Goal: Transaction & Acquisition: Purchase product/service

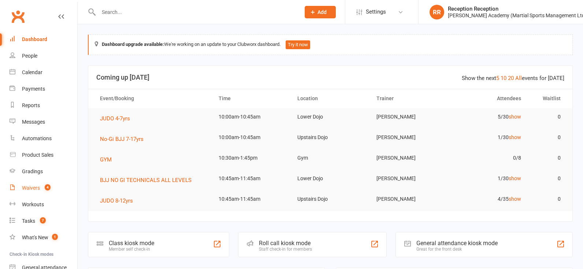
scroll to position [0, 0]
click at [45, 157] on div "Product Sales" at bounding box center [38, 155] width 32 height 6
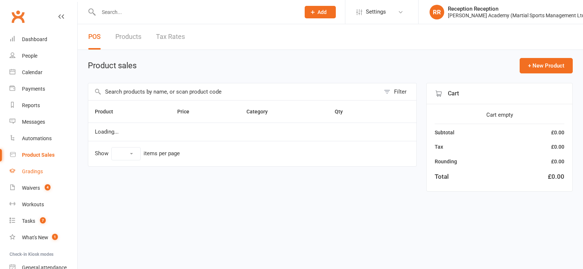
select select "50"
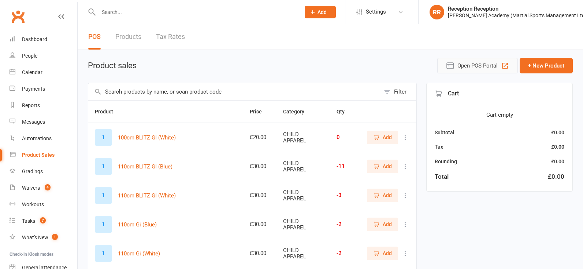
click at [457, 69] on button "Open POS Portal" at bounding box center [478, 65] width 81 height 15
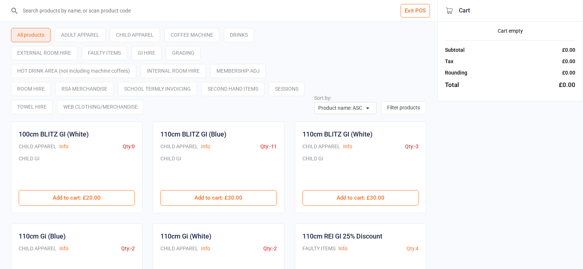
click at [52, 11] on input "search" at bounding box center [223, 10] width 408 height 21
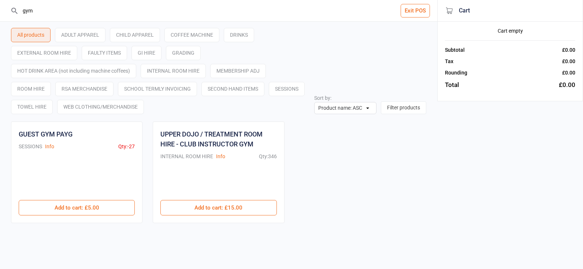
click at [48, 11] on input "gym" at bounding box center [223, 10] width 408 height 21
type input "g"
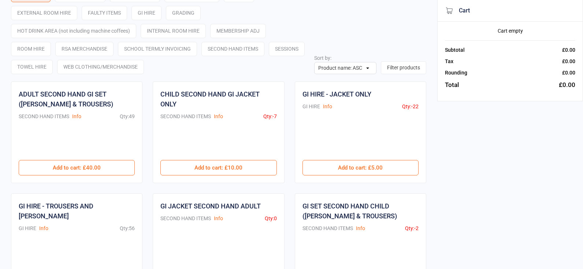
scroll to position [49, 0]
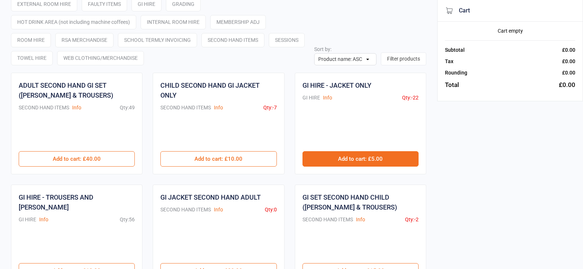
type input "jacket"
click at [337, 163] on button "Add to cart : £5.00" at bounding box center [361, 158] width 116 height 15
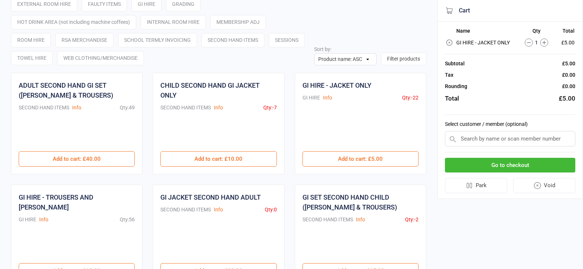
click at [495, 167] on button "Go to checkout" at bounding box center [510, 165] width 130 height 15
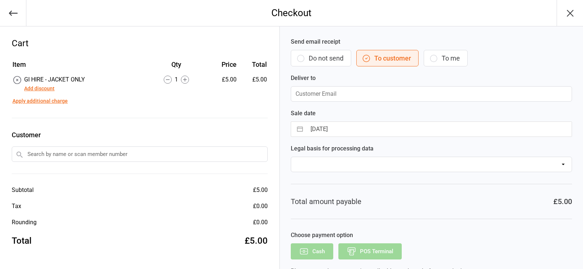
click at [92, 159] on input "text" at bounding box center [140, 153] width 256 height 15
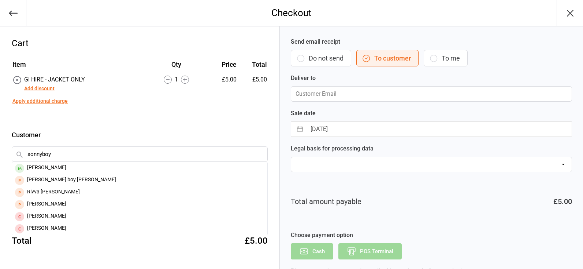
type input "[PERSON_NAME]"
drag, startPoint x: 92, startPoint y: 159, endPoint x: 71, endPoint y: 171, distance: 23.8
click at [71, 171] on div "[PERSON_NAME]" at bounding box center [139, 168] width 255 height 12
type input "[EMAIL_ADDRESS][DOMAIN_NAME]"
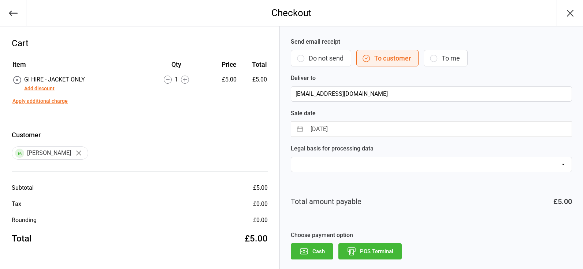
click at [358, 253] on button "POS Terminal" at bounding box center [370, 251] width 63 height 16
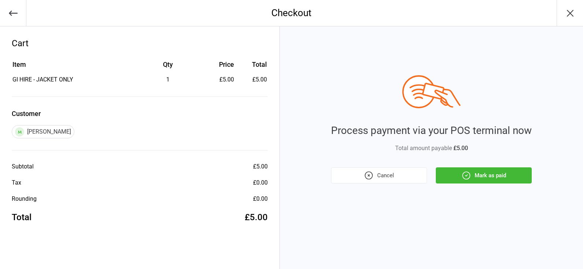
drag, startPoint x: 473, startPoint y: 176, endPoint x: 441, endPoint y: 172, distance: 32.1
click at [473, 176] on button "Mark as paid" at bounding box center [484, 175] width 96 height 16
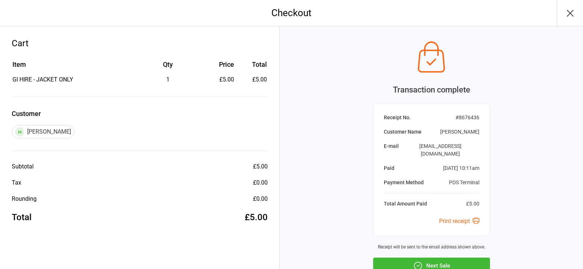
click at [466, 243] on div "Transaction complete Receipt No. # 8676436 Customer Name [PERSON_NAME] E-mail […" at bounding box center [431, 173] width 303 height 295
click at [460, 257] on button "Next Sale" at bounding box center [431, 265] width 117 height 16
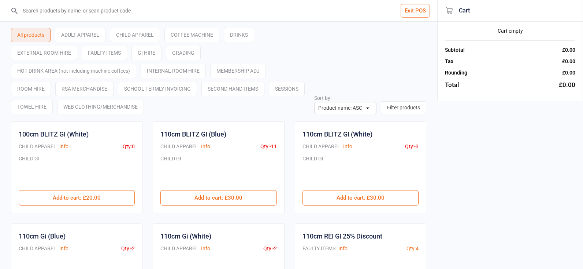
click at [108, 12] on input "search" at bounding box center [223, 10] width 408 height 21
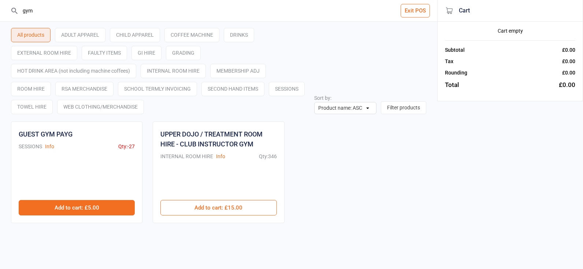
type input "gym"
click at [80, 209] on button "Add to cart : £5.00" at bounding box center [77, 207] width 116 height 15
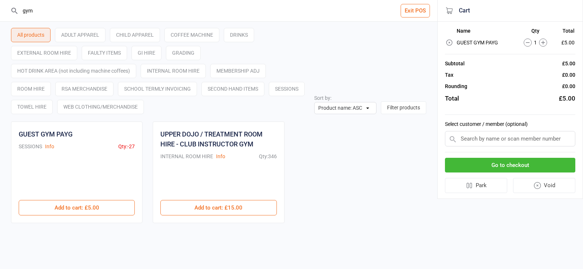
click at [564, 169] on button "Go to checkout" at bounding box center [510, 165] width 130 height 15
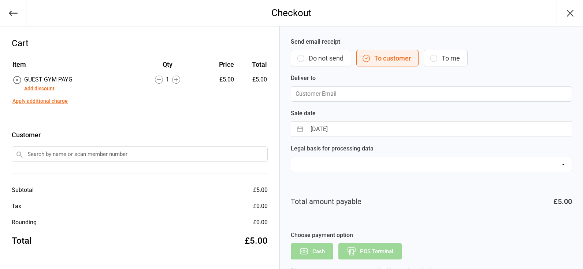
click at [67, 156] on input "text" at bounding box center [140, 153] width 256 height 15
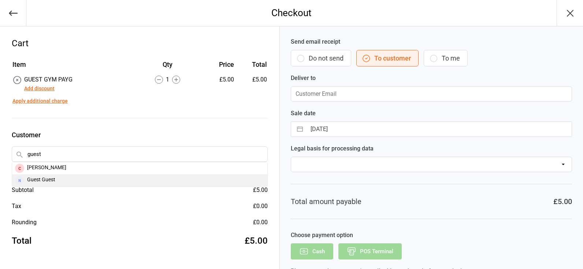
type input "guest"
drag, startPoint x: 58, startPoint y: 178, endPoint x: 155, endPoint y: 224, distance: 107.4
click at [59, 178] on div "Guest Guest" at bounding box center [139, 180] width 255 height 12
type input "[PERSON_NAME][EMAIL_ADDRESS][DOMAIN_NAME]"
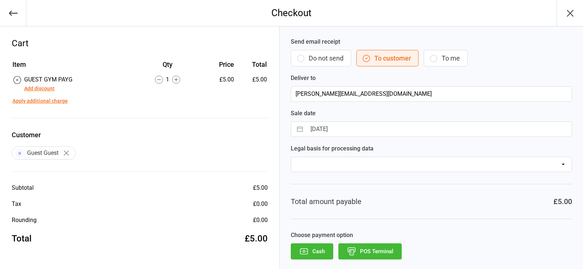
click at [361, 252] on button "POS Terminal" at bounding box center [370, 251] width 63 height 16
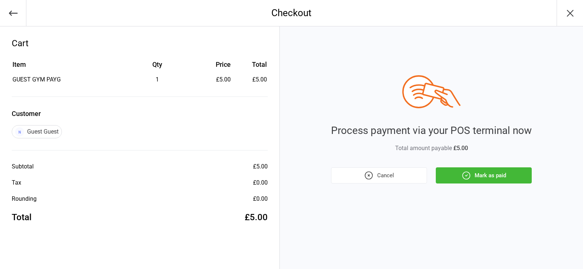
click at [510, 182] on button "Mark as paid" at bounding box center [484, 175] width 96 height 16
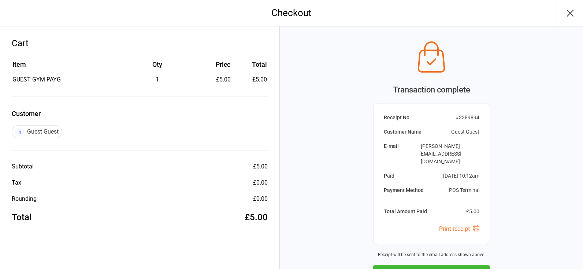
click at [438, 265] on button "Next Sale" at bounding box center [431, 273] width 117 height 16
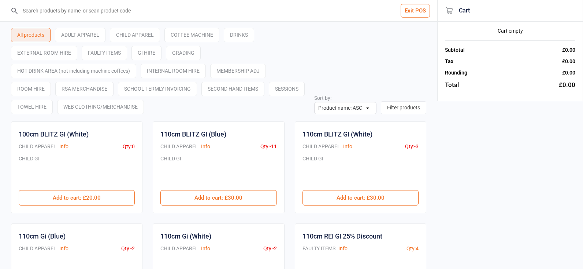
click at [49, 19] on input "search" at bounding box center [223, 10] width 408 height 21
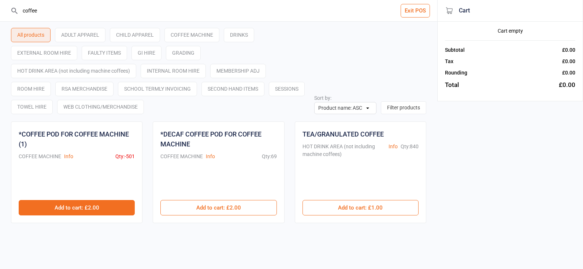
click at [83, 201] on button "Add to cart : £2.00" at bounding box center [77, 207] width 116 height 15
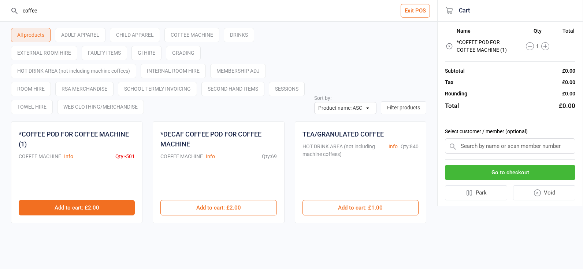
click at [83, 201] on button "Add to cart : £2.00" at bounding box center [77, 207] width 116 height 15
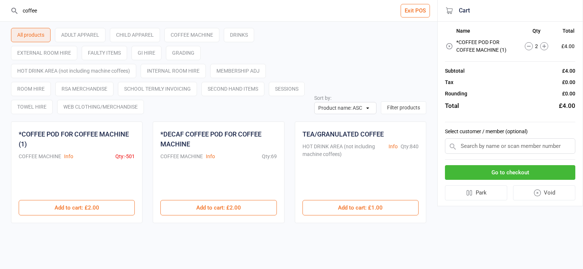
click at [64, 17] on input "coffee" at bounding box center [223, 10] width 408 height 21
click at [65, 17] on input "coffee" at bounding box center [223, 10] width 408 height 21
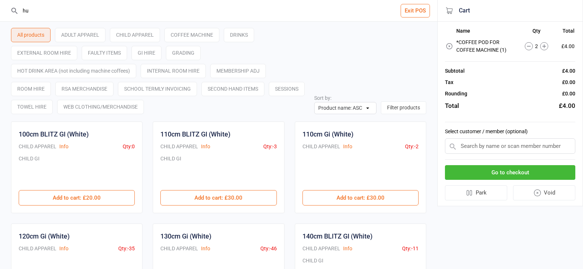
type input "h"
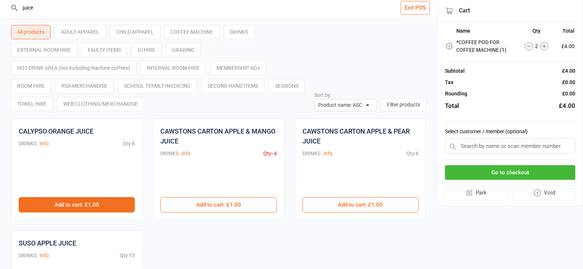
type input "juice"
click at [104, 207] on button "Add to cart : £1.00" at bounding box center [77, 204] width 116 height 15
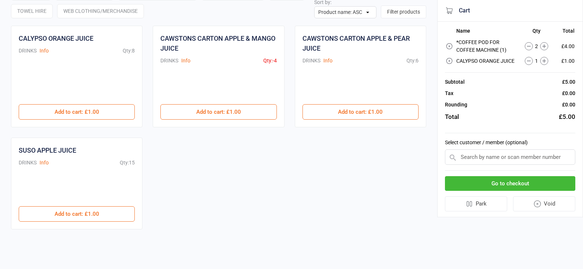
scroll to position [96, 0]
click at [493, 176] on button "Go to checkout" at bounding box center [510, 183] width 130 height 15
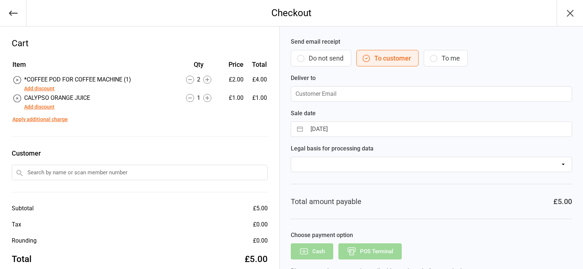
click at [192, 178] on input "text" at bounding box center [140, 172] width 256 height 15
type input "guest"
click at [32, 200] on div "Guest Guest" at bounding box center [139, 198] width 255 height 12
type input "[PERSON_NAME][EMAIL_ADDRESS][DOMAIN_NAME]"
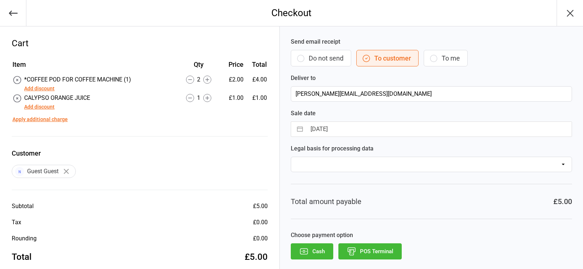
scroll to position [0, 0]
click at [353, 243] on button "POS Terminal" at bounding box center [370, 251] width 63 height 16
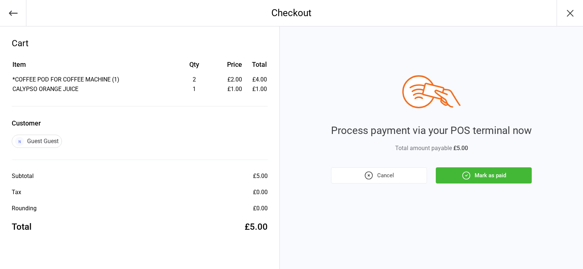
click at [483, 169] on button "Mark as paid" at bounding box center [484, 175] width 96 height 16
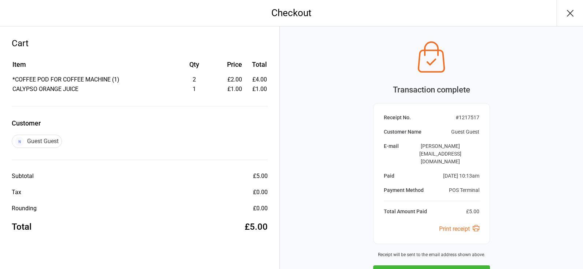
click at [562, 14] on button "button" at bounding box center [570, 13] width 26 height 26
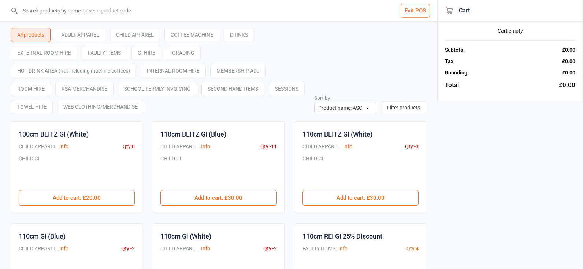
click at [36, 12] on input "search" at bounding box center [223, 10] width 408 height 21
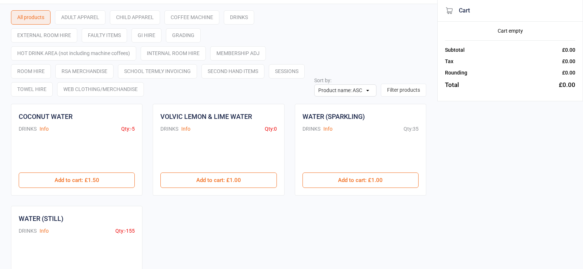
scroll to position [61, 0]
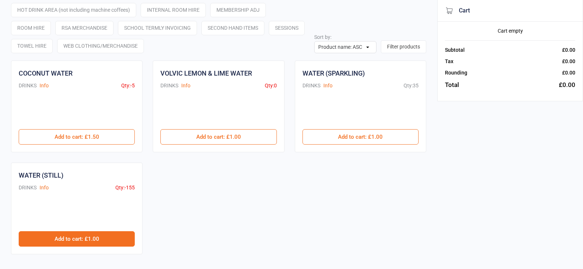
type input "water"
click at [52, 233] on button "Add to cart : £1.00" at bounding box center [77, 238] width 116 height 15
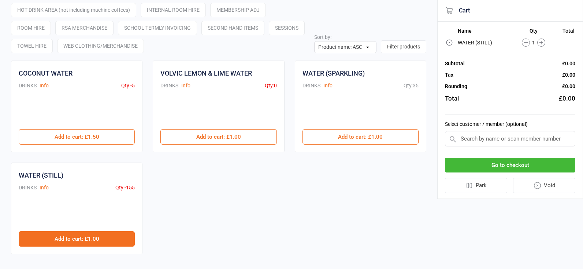
click at [52, 233] on button "Add to cart : £1.00" at bounding box center [77, 238] width 116 height 15
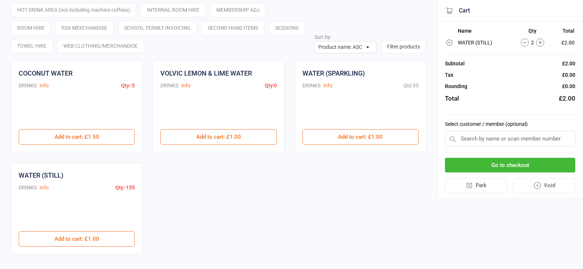
click at [553, 161] on button "Go to checkout" at bounding box center [510, 165] width 130 height 15
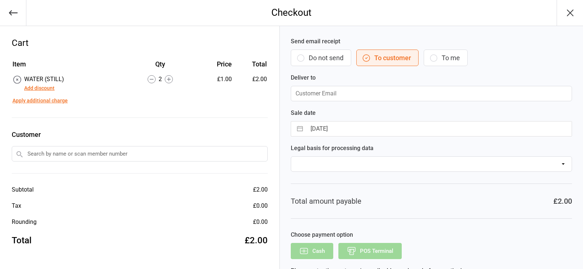
click at [111, 147] on input "text" at bounding box center [140, 153] width 256 height 15
type input "kye"
click at [34, 154] on input "text" at bounding box center [140, 153] width 256 height 15
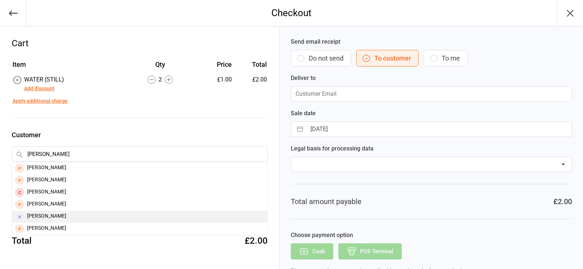
type input "[PERSON_NAME]"
click at [67, 214] on div "[PERSON_NAME]" at bounding box center [139, 216] width 255 height 12
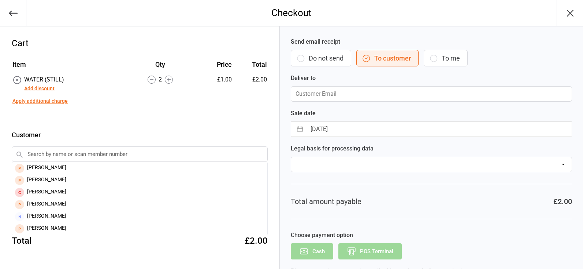
type input "[PERSON_NAME][EMAIL_ADDRESS][DOMAIN_NAME]"
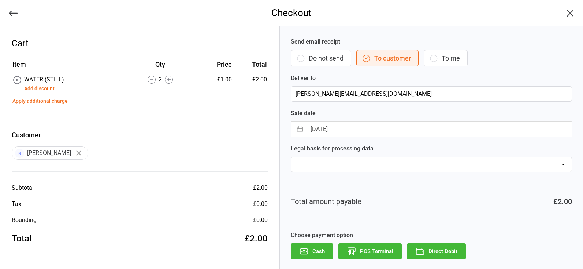
click at [379, 244] on button "POS Terminal" at bounding box center [370, 251] width 63 height 16
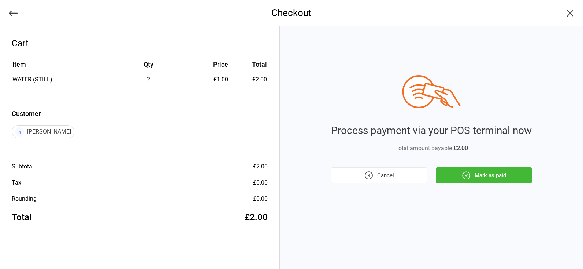
click at [501, 166] on div "Process payment via your POS terminal now Total amount payable £2.00 Cancel Mar…" at bounding box center [431, 129] width 201 height 108
click at [484, 170] on button "Mark as paid" at bounding box center [484, 175] width 96 height 16
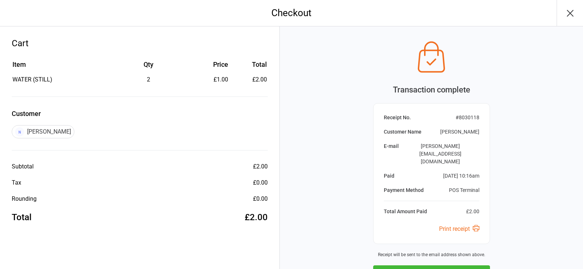
click at [406, 265] on button "Next Sale" at bounding box center [431, 273] width 117 height 16
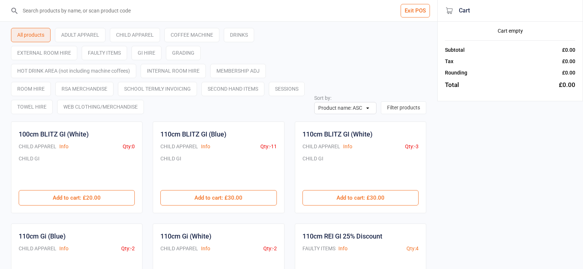
click at [60, 19] on input "search" at bounding box center [223, 10] width 408 height 21
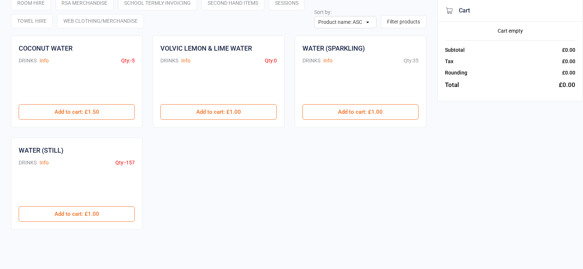
scroll to position [86, 0]
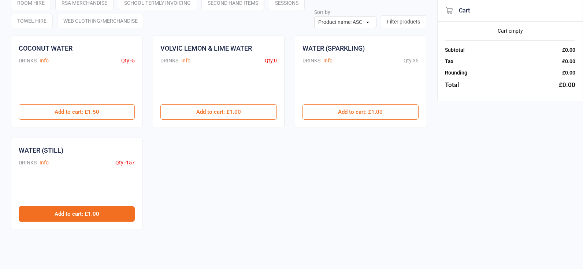
type input "water"
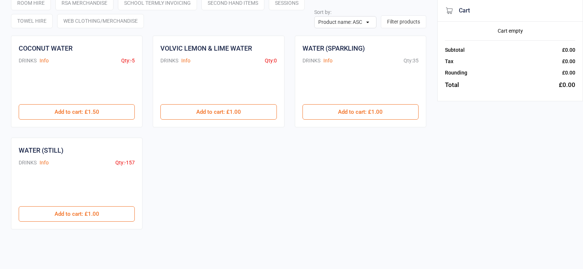
drag, startPoint x: 120, startPoint y: 216, endPoint x: 317, endPoint y: 189, distance: 199.3
click at [120, 216] on button "Add to cart : £1.00" at bounding box center [77, 213] width 116 height 15
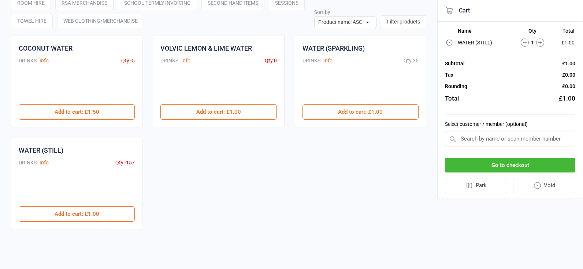
click at [527, 142] on input "text" at bounding box center [510, 138] width 130 height 15
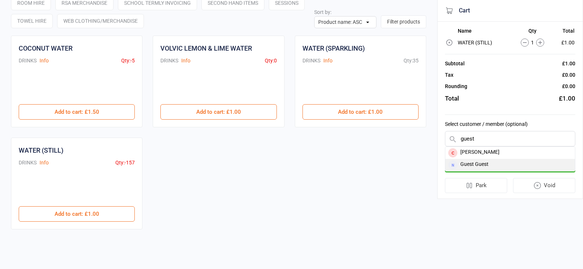
type input "guest"
click at [487, 169] on div "Guest Guest" at bounding box center [511, 165] width 130 height 12
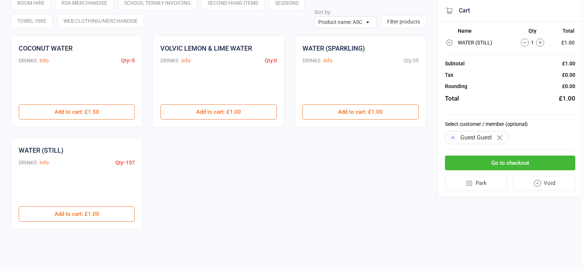
click at [510, 165] on button "Go to checkout" at bounding box center [510, 162] width 130 height 15
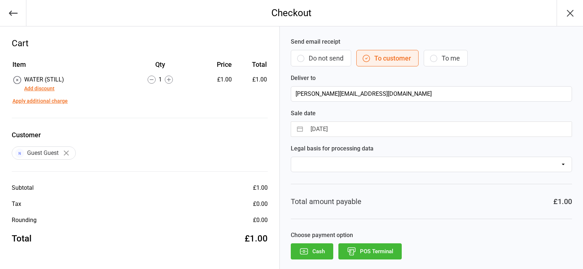
click at [453, 53] on button "To me" at bounding box center [446, 58] width 44 height 16
type input "[PERSON_NAME][EMAIL_ADDRESS][DOMAIN_NAME]"
click at [328, 62] on button "Do not send" at bounding box center [321, 58] width 60 height 16
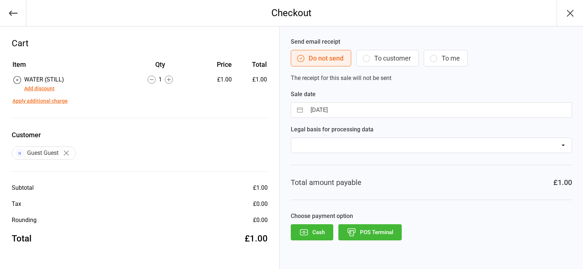
click at [370, 238] on button "POS Terminal" at bounding box center [370, 232] width 63 height 16
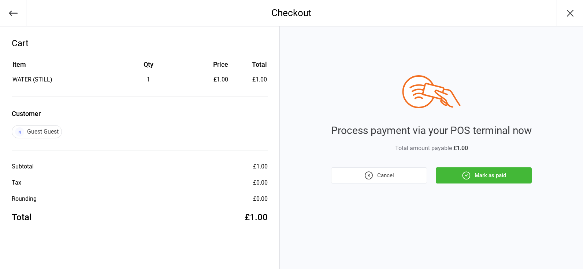
click at [451, 174] on button "Mark as paid" at bounding box center [484, 175] width 96 height 16
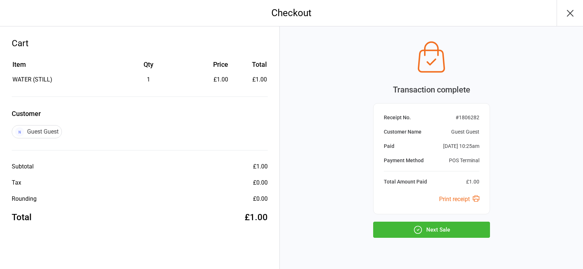
drag, startPoint x: 453, startPoint y: 225, endPoint x: 275, endPoint y: 148, distance: 193.3
click at [453, 225] on button "Next Sale" at bounding box center [431, 229] width 117 height 16
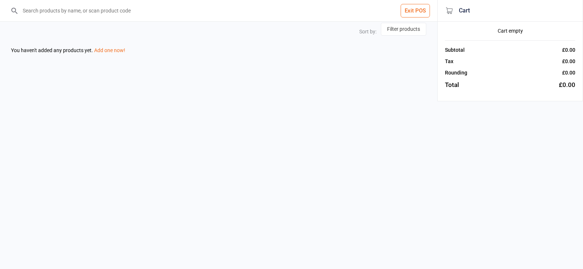
click at [70, 16] on input "search" at bounding box center [223, 10] width 408 height 21
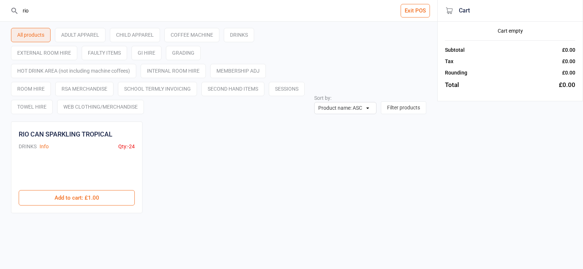
drag, startPoint x: 52, startPoint y: 193, endPoint x: 50, endPoint y: 187, distance: 5.9
click at [53, 193] on button "Add to cart : £1.00" at bounding box center [77, 197] width 116 height 15
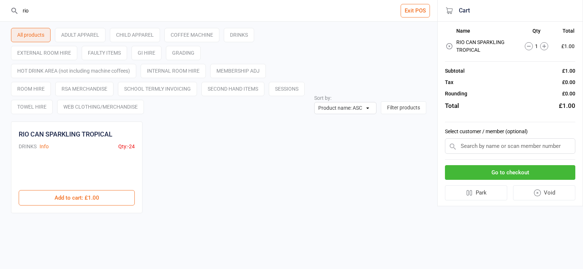
click at [47, 7] on input "rio" at bounding box center [223, 10] width 408 height 21
drag, startPoint x: 47, startPoint y: 7, endPoint x: 43, endPoint y: 12, distance: 6.8
click at [43, 11] on input "rio" at bounding box center [223, 10] width 408 height 21
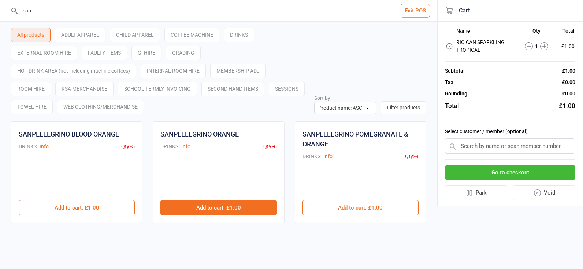
type input "san"
click at [244, 213] on button "Add to cart : £1.00" at bounding box center [219, 207] width 116 height 15
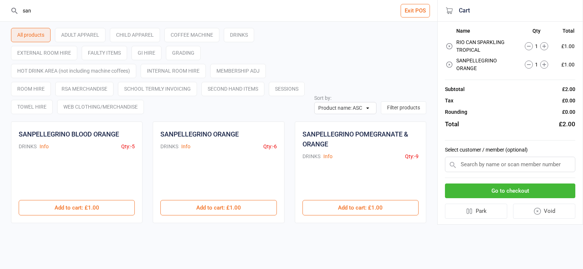
click at [494, 195] on button "Go to checkout" at bounding box center [510, 190] width 130 height 15
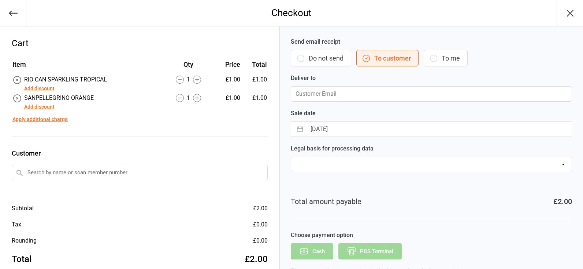
click at [207, 178] on input "text" at bounding box center [140, 172] width 256 height 15
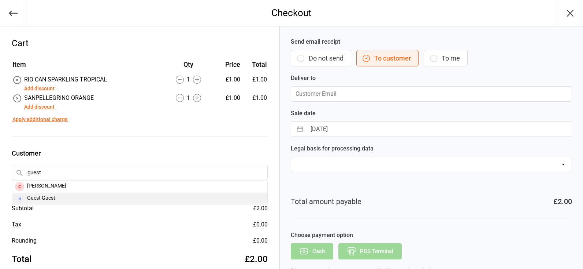
type input "guest"
click at [165, 194] on div "Guest Guest" at bounding box center [139, 198] width 255 height 12
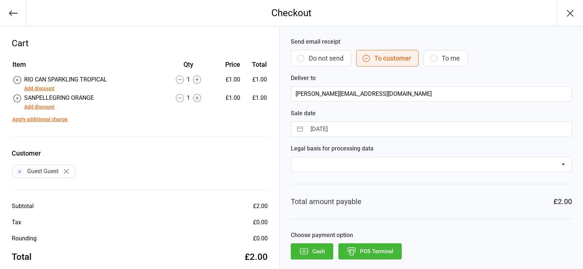
click at [465, 52] on button "To me" at bounding box center [446, 58] width 44 height 16
type input "[PERSON_NAME][EMAIL_ADDRESS][DOMAIN_NAME]"
click at [370, 254] on button "POS Terminal" at bounding box center [370, 251] width 63 height 16
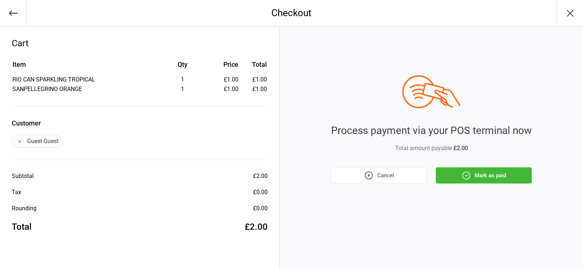
click at [499, 168] on button "Mark as paid" at bounding box center [484, 175] width 96 height 16
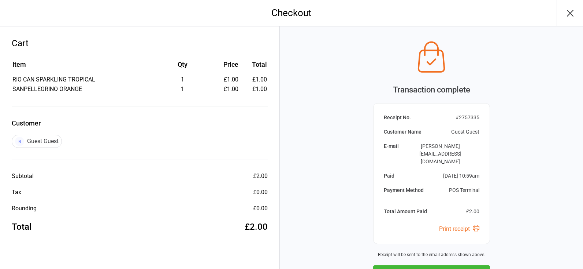
drag, startPoint x: 447, startPoint y: 231, endPoint x: 403, endPoint y: 207, distance: 50.7
click at [445, 265] on button "Next Sale" at bounding box center [431, 273] width 117 height 16
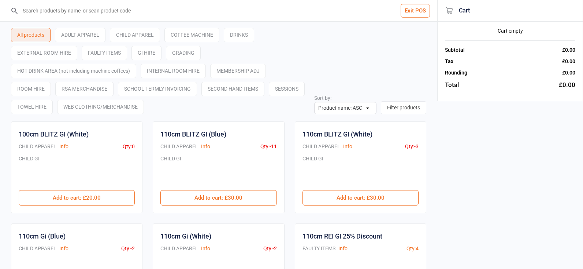
click at [82, 10] on input "search" at bounding box center [223, 10] width 408 height 21
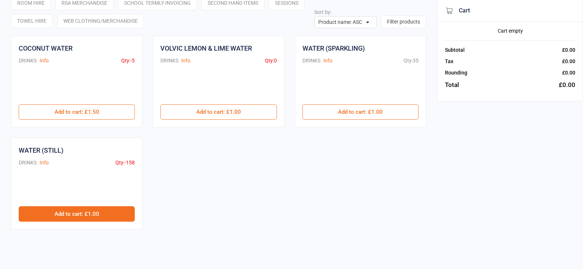
type input "wat"
click at [79, 217] on button "Add to cart : £1.00" at bounding box center [77, 213] width 116 height 15
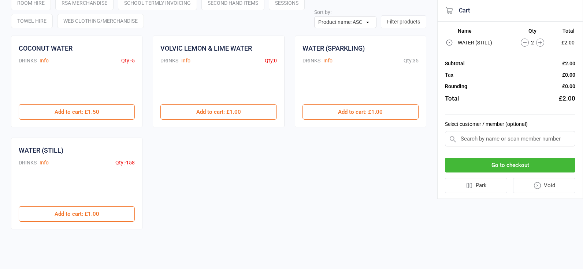
click at [453, 173] on div "Go to checkout Park Void" at bounding box center [510, 175] width 130 height 47
click at [453, 170] on button "Go to checkout" at bounding box center [510, 165] width 130 height 15
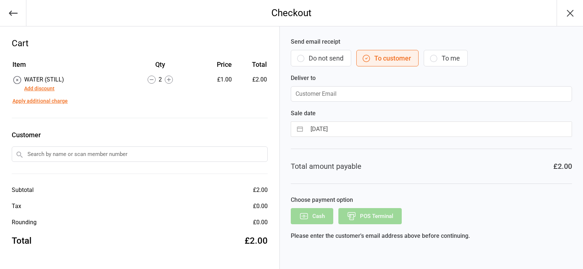
scroll to position [7, 0]
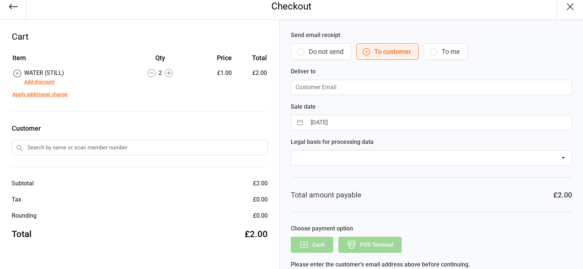
click at [90, 145] on input "text" at bounding box center [140, 147] width 256 height 15
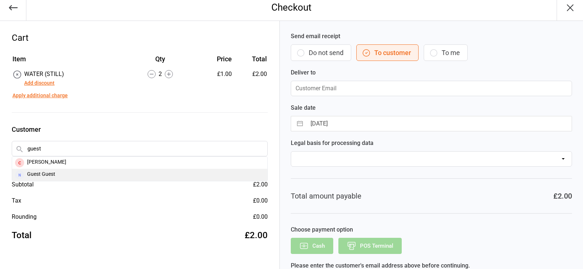
type input "guest"
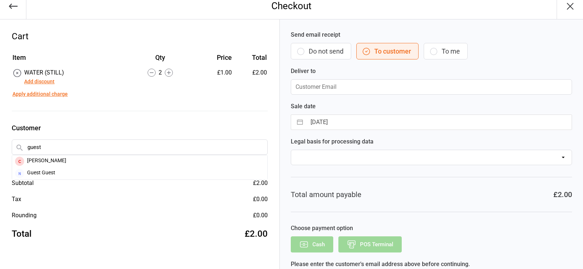
click at [110, 178] on div "Guest Guest" at bounding box center [139, 173] width 255 height 12
type input "[PERSON_NAME][EMAIL_ADDRESS][DOMAIN_NAME]"
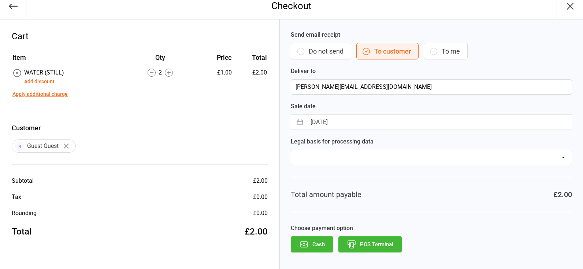
click at [357, 241] on icon "button" at bounding box center [352, 244] width 10 height 10
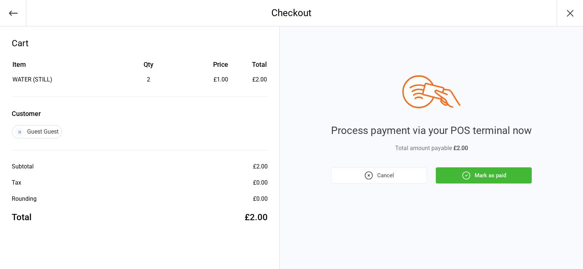
scroll to position [7, 0]
click at [472, 167] on button "Mark as paid" at bounding box center [484, 175] width 96 height 16
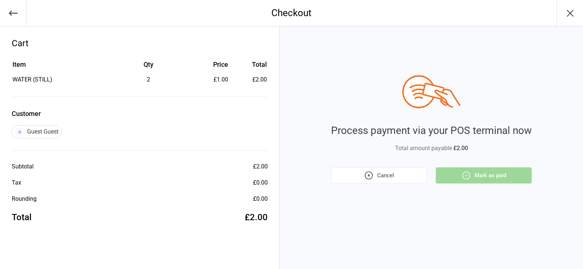
scroll to position [7, 0]
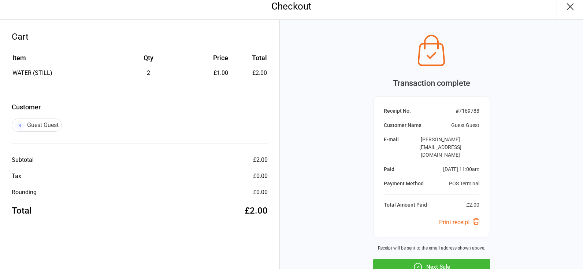
click at [557, 2] on button "button" at bounding box center [570, 6] width 26 height 26
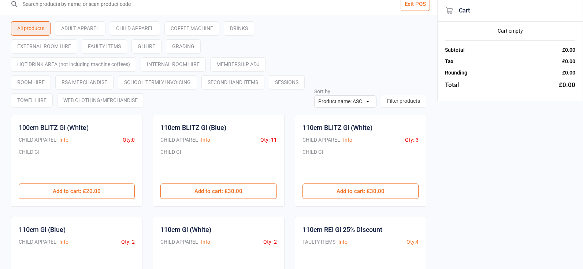
click at [43, 7] on input "search" at bounding box center [223, 3] width 408 height 21
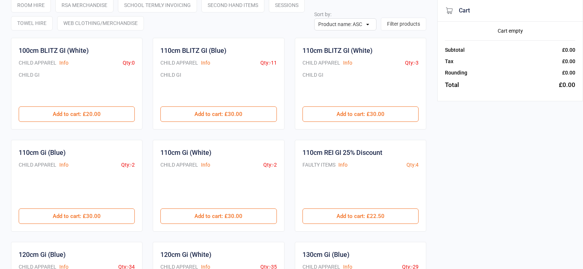
scroll to position [84, 0]
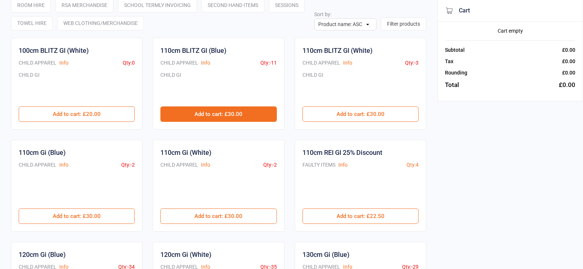
type input "gi"
click at [251, 114] on button "Add to cart : £30.00" at bounding box center [219, 113] width 116 height 15
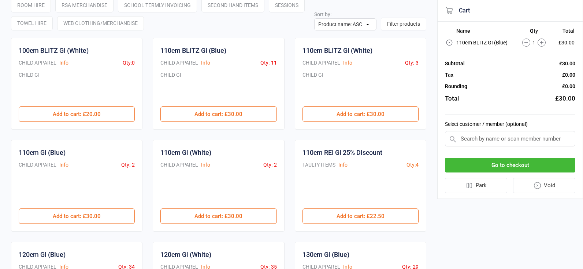
click at [519, 162] on button "Go to checkout" at bounding box center [510, 165] width 130 height 15
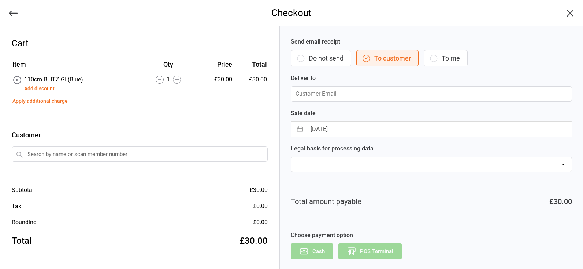
click at [211, 158] on input "text" at bounding box center [140, 153] width 256 height 15
click at [10, 16] on icon "button" at bounding box center [13, 13] width 10 height 10
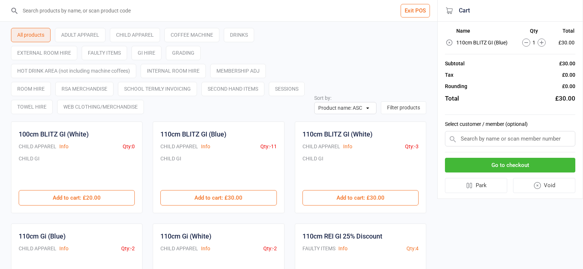
click at [147, 33] on div "CHILD APPAREL" at bounding box center [135, 35] width 50 height 14
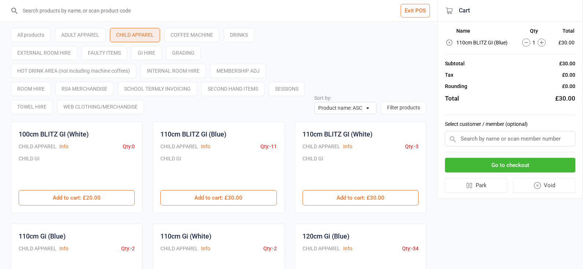
click at [478, 163] on button "Go to checkout" at bounding box center [510, 165] width 130 height 15
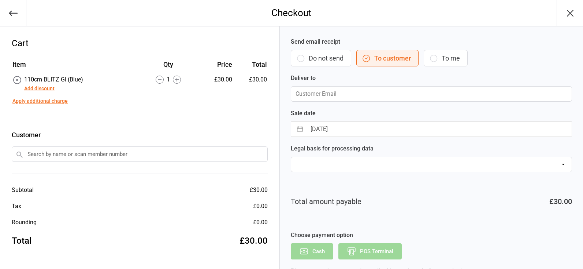
click at [158, 154] on input "text" at bounding box center [140, 153] width 256 height 15
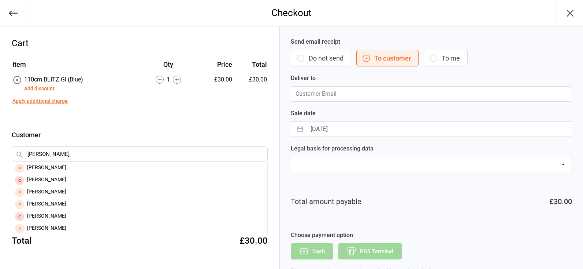
type input "[PERSON_NAME]"
click at [78, 213] on div "[PERSON_NAME]" at bounding box center [139, 216] width 255 height 12
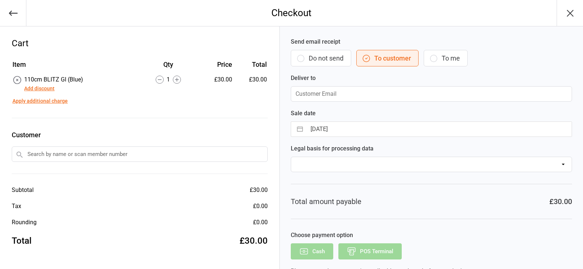
type input "[PERSON_NAME][EMAIL_ADDRESS][DOMAIN_NAME]"
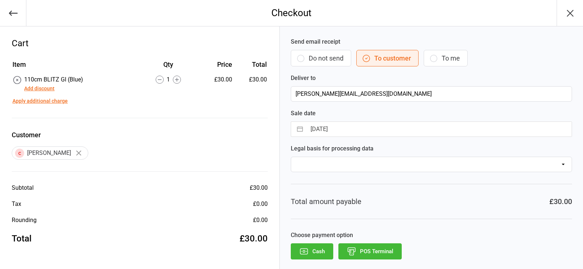
click at [390, 251] on button "POS Terminal" at bounding box center [370, 251] width 63 height 16
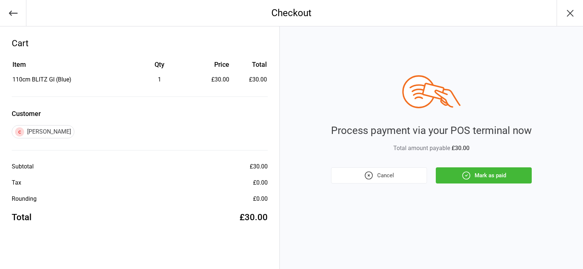
click at [472, 182] on button "Mark as paid" at bounding box center [484, 175] width 96 height 16
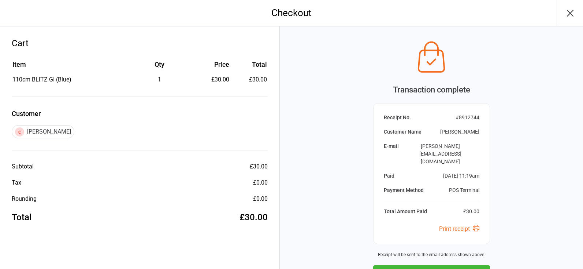
click at [357, 93] on div "Transaction complete Receipt No. # 8912744 Customer Name [PERSON_NAME] E-mail […" at bounding box center [431, 177] width 303 height 302
click at [473, 265] on button "Next Sale" at bounding box center [431, 273] width 117 height 16
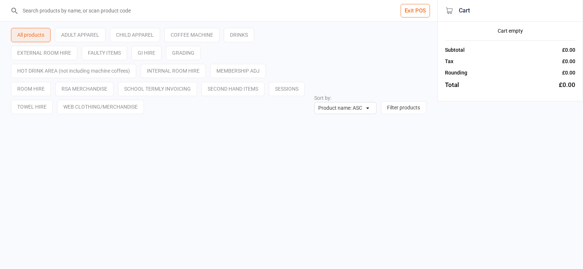
click at [54, 7] on input "search" at bounding box center [223, 10] width 408 height 21
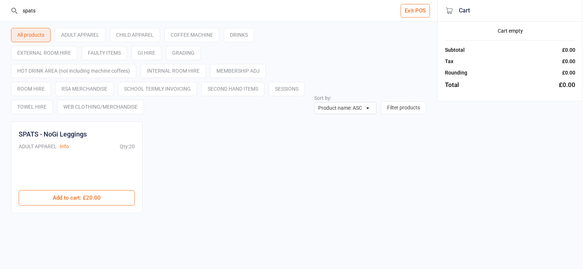
type input "spats"
click at [124, 189] on div at bounding box center [77, 172] width 116 height 35
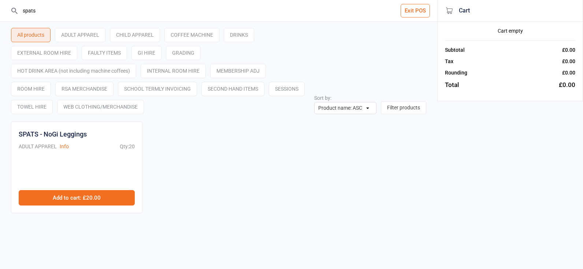
click at [125, 193] on button "Add to cart : £20.00" at bounding box center [77, 197] width 116 height 15
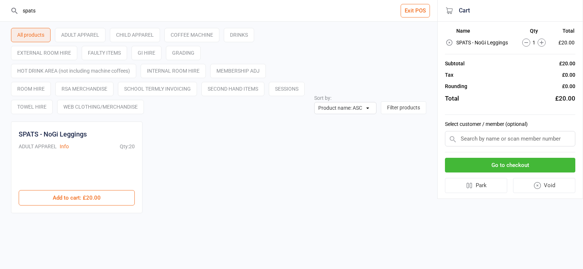
click at [559, 167] on button "Go to checkout" at bounding box center [510, 165] width 130 height 15
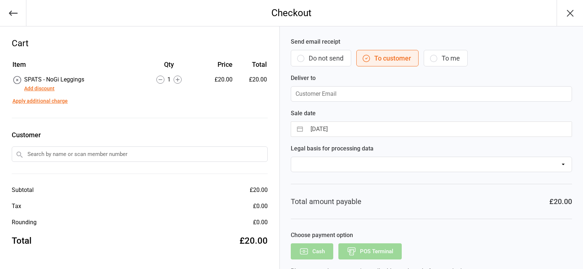
click at [77, 157] on input "text" at bounding box center [140, 153] width 256 height 15
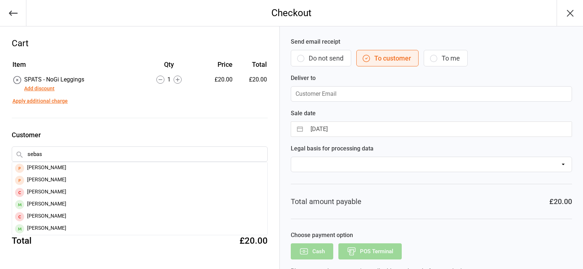
type input "[PERSON_NAME]"
drag, startPoint x: 77, startPoint y: 157, endPoint x: 58, endPoint y: 227, distance: 72.4
click at [57, 227] on div "[PERSON_NAME]" at bounding box center [139, 228] width 255 height 12
type input "[EMAIL_ADDRESS][DOMAIN_NAME]"
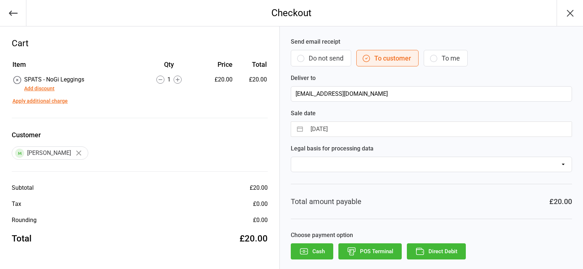
click at [382, 244] on button "POS Terminal" at bounding box center [370, 251] width 63 height 16
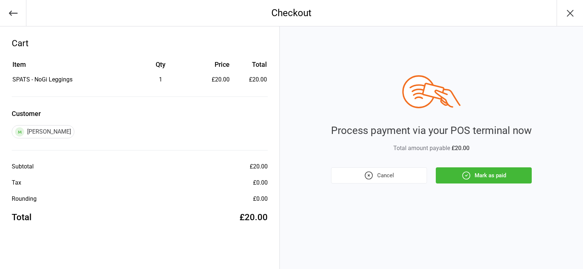
click at [439, 173] on button "Mark as paid" at bounding box center [484, 175] width 96 height 16
